Goal: Book appointment/travel/reservation

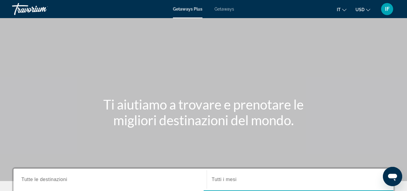
click at [220, 9] on span "Getaways" at bounding box center [224, 9] width 20 height 5
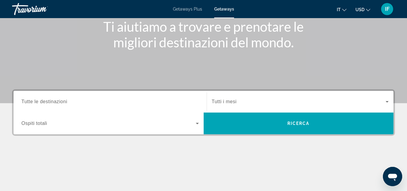
scroll to position [79, 0]
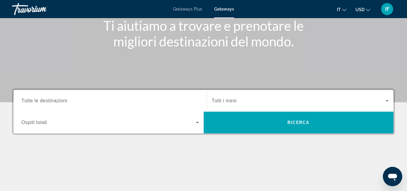
click at [45, 101] on span "Tutte le destinazioni" at bounding box center [44, 100] width 46 height 5
click at [45, 101] on input "Destination Tutte le destinazioni" at bounding box center [109, 100] width 177 height 7
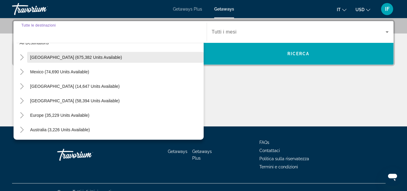
scroll to position [12, 0]
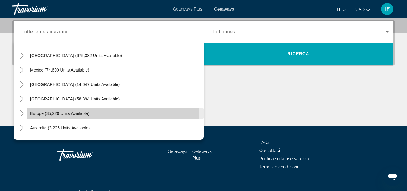
click at [71, 112] on span "Europe (35,229 units available)" at bounding box center [59, 113] width 59 height 5
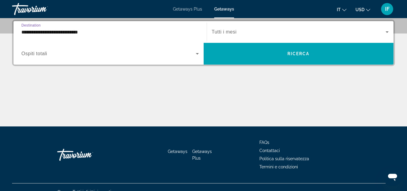
click at [65, 31] on input "**********" at bounding box center [109, 32] width 177 height 7
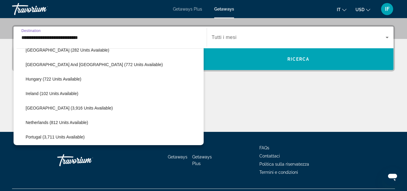
scroll to position [197, 0]
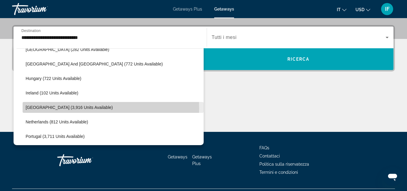
click at [60, 108] on span "[GEOGRAPHIC_DATA] (3,916 units available)" at bounding box center [69, 107] width 87 height 5
type input "**********"
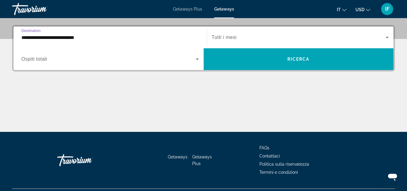
scroll to position [147, 0]
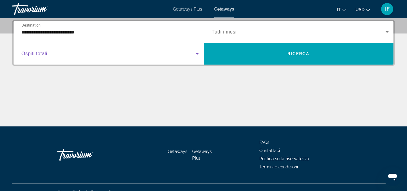
click at [53, 55] on span "Search widget" at bounding box center [108, 53] width 174 height 7
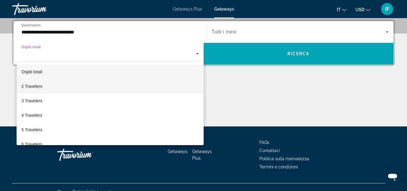
click at [55, 86] on mat-option "2 Travelers" at bounding box center [110, 86] width 187 height 14
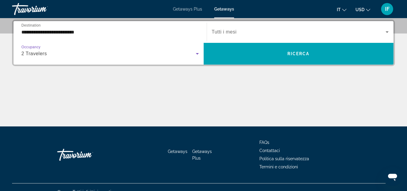
click at [227, 35] on span "Search widget" at bounding box center [299, 31] width 174 height 7
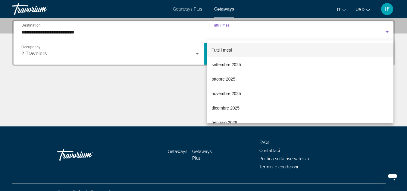
click at [186, 79] on div at bounding box center [203, 95] width 407 height 191
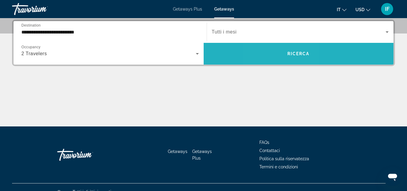
click at [280, 49] on span "Search widget" at bounding box center [299, 53] width 190 height 14
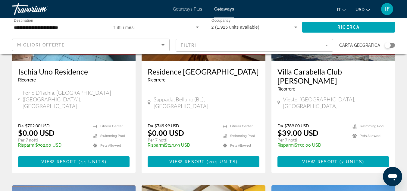
scroll to position [111, 0]
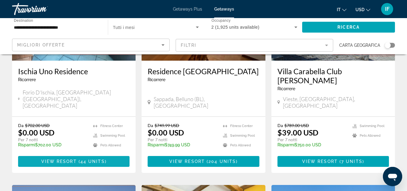
click at [61, 159] on span "View Resort" at bounding box center [59, 161] width 36 height 5
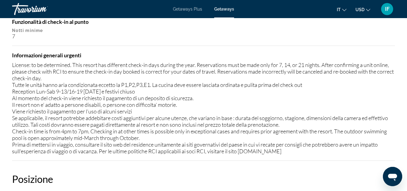
scroll to position [815, 0]
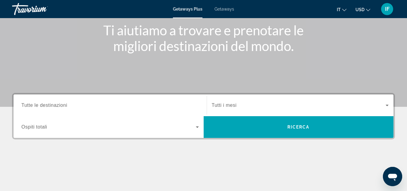
scroll to position [74, 0]
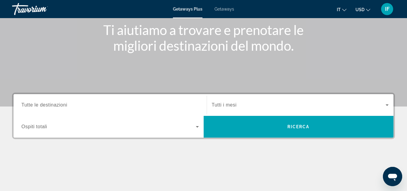
click at [66, 102] on span "Tutte le destinazioni" at bounding box center [44, 104] width 46 height 5
click at [66, 102] on input "Destination Tutte le destinazioni" at bounding box center [109, 105] width 177 height 7
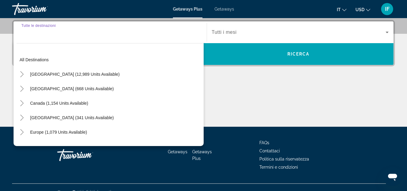
scroll to position [147, 0]
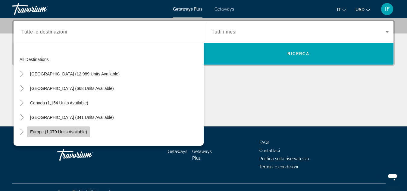
click at [50, 130] on span "Europe (1,079 units available)" at bounding box center [58, 131] width 57 height 5
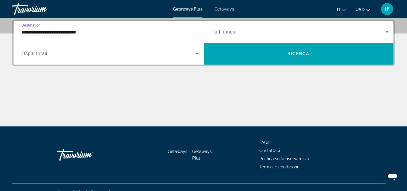
click at [75, 31] on input "**********" at bounding box center [109, 32] width 177 height 7
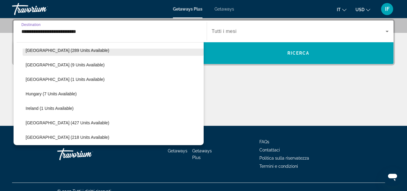
scroll to position [116, 0]
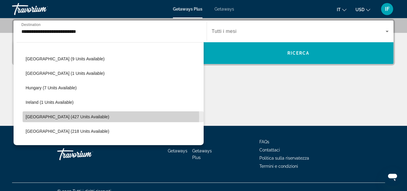
click at [58, 116] on span "[GEOGRAPHIC_DATA] (427 units available)" at bounding box center [68, 116] width 84 height 5
type input "**********"
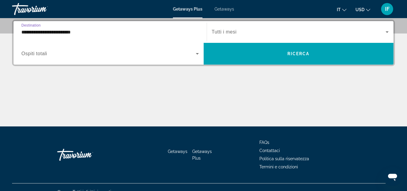
click at [180, 53] on span "Search widget" at bounding box center [108, 53] width 174 height 7
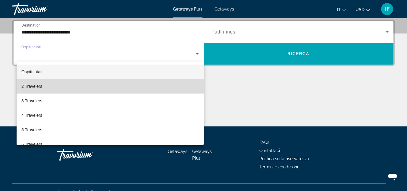
click at [155, 83] on mat-option "2 Travelers" at bounding box center [110, 86] width 187 height 14
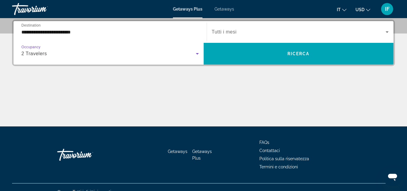
click at [225, 37] on div "Search widget" at bounding box center [300, 31] width 177 height 17
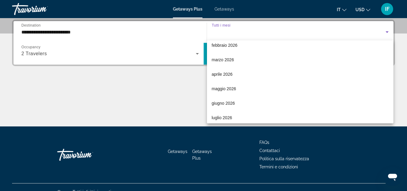
scroll to position [91, 0]
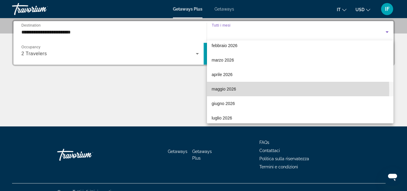
click at [219, 90] on span "maggio 2026" at bounding box center [224, 88] width 24 height 7
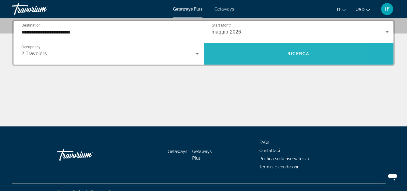
click at [228, 51] on span "Search widget" at bounding box center [299, 53] width 190 height 14
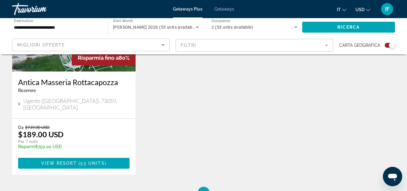
scroll to position [288, 0]
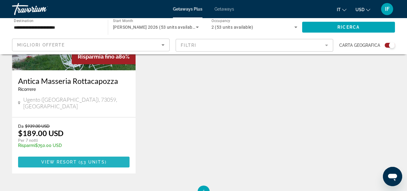
click at [51, 159] on span "View Resort" at bounding box center [59, 161] width 36 height 5
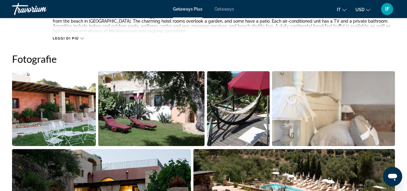
scroll to position [366, 0]
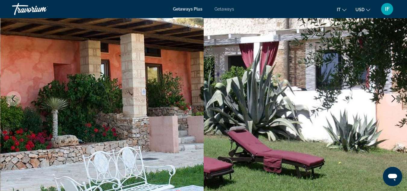
scroll to position [0, 0]
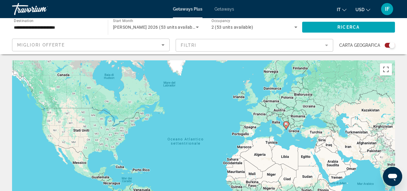
scroll to position [8, 0]
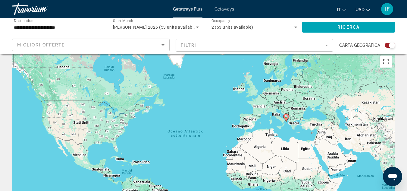
click at [39, 28] on input "**********" at bounding box center [57, 27] width 86 height 7
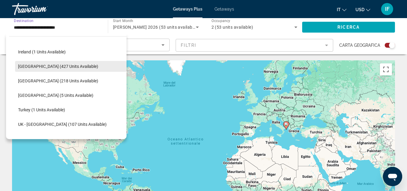
scroll to position [161, 0]
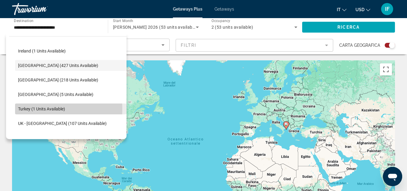
click at [33, 109] on span "Turkey (1 units available)" at bounding box center [41, 108] width 47 height 5
type input "**********"
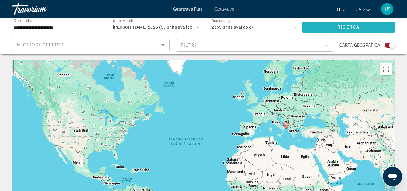
click at [333, 27] on span "Search widget" at bounding box center [348, 27] width 93 height 14
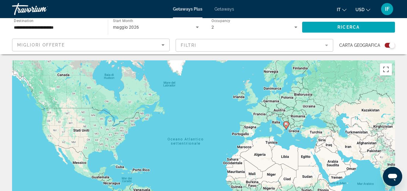
click at [227, 7] on span "Getaways" at bounding box center [224, 9] width 20 height 5
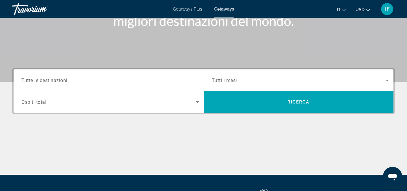
scroll to position [99, 0]
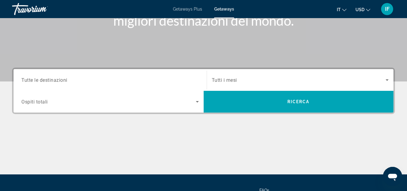
click at [79, 73] on div "Search widget" at bounding box center [109, 79] width 177 height 17
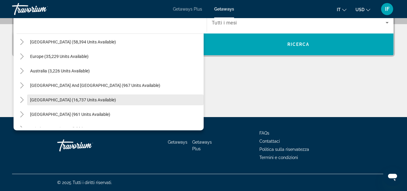
scroll to position [55, 0]
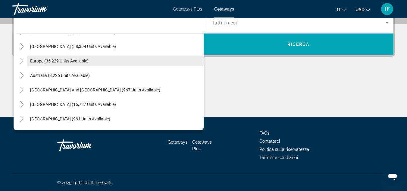
click at [56, 61] on span "Europe (35,229 units available)" at bounding box center [59, 60] width 58 height 5
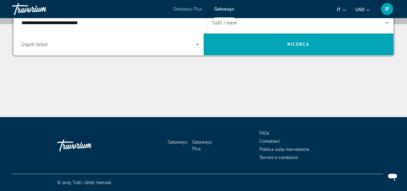
scroll to position [147, 0]
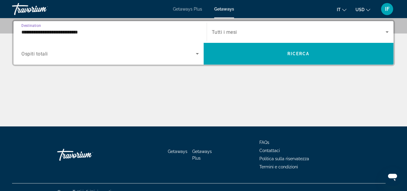
click at [43, 52] on span "Ospiti totali" at bounding box center [34, 54] width 27 height 6
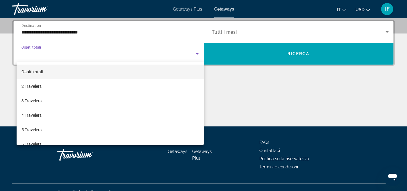
click at [50, 33] on div at bounding box center [203, 95] width 407 height 191
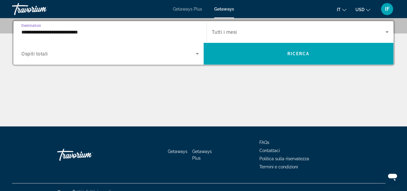
click at [52, 32] on input "**********" at bounding box center [109, 32] width 177 height 7
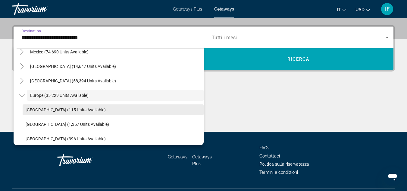
scroll to position [38, 0]
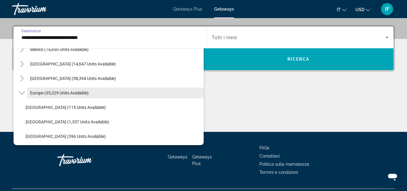
click at [52, 95] on span "Europe (35,229 units available)" at bounding box center [59, 92] width 58 height 5
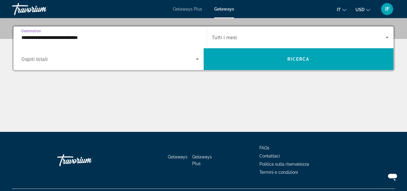
scroll to position [147, 0]
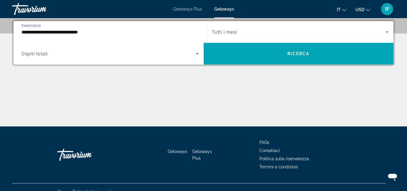
click at [55, 31] on input "**********" at bounding box center [109, 32] width 177 height 7
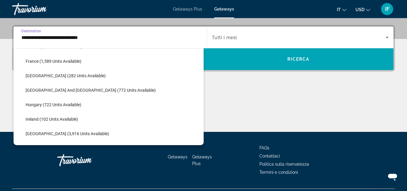
scroll to position [175, 0]
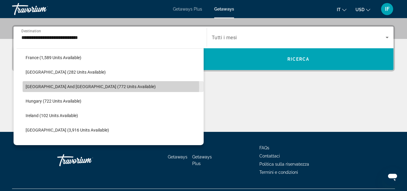
click at [40, 88] on span "[GEOGRAPHIC_DATA] and [GEOGRAPHIC_DATA] (772 units available)" at bounding box center [91, 86] width 130 height 5
type input "**********"
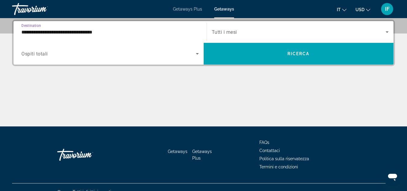
click at [32, 54] on span "Ospiti totali" at bounding box center [34, 54] width 27 height 6
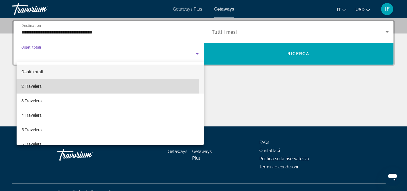
click at [36, 87] on span "2 Travelers" at bounding box center [31, 86] width 20 height 7
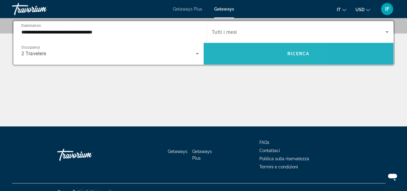
click at [246, 57] on span "Search widget" at bounding box center [299, 53] width 190 height 14
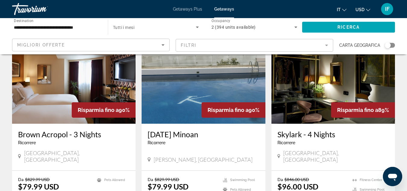
scroll to position [268, 0]
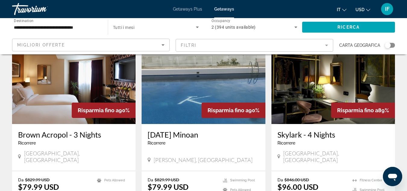
click at [183, 130] on h3 "[DATE] Minoan" at bounding box center [203, 134] width 111 height 9
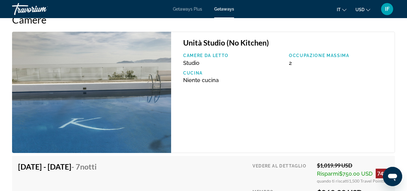
scroll to position [1145, 0]
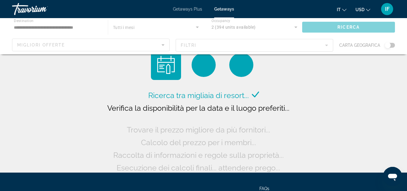
click at [167, 61] on icon "Main content" at bounding box center [166, 65] width 18 height 18
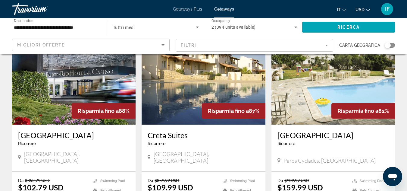
scroll to position [482, 0]
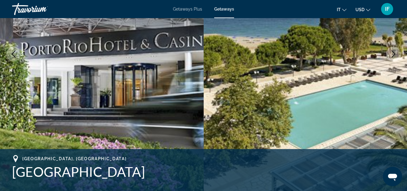
scroll to position [108, 0]
